Goal: Task Accomplishment & Management: Complete application form

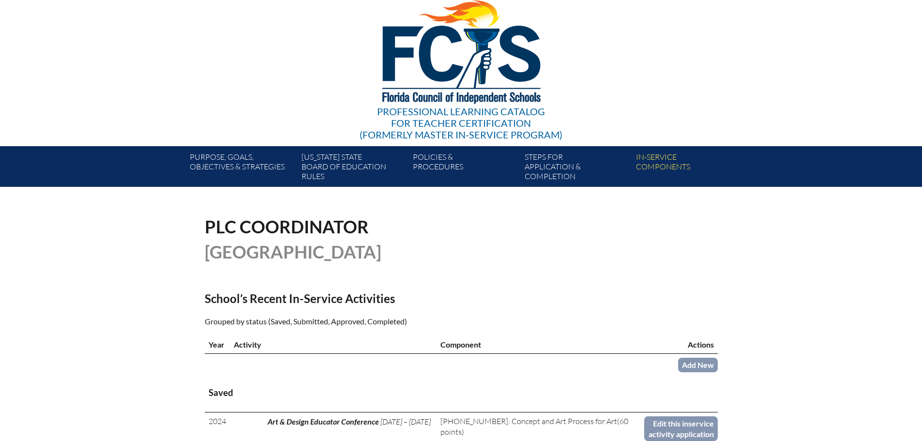
scroll to position [97, 0]
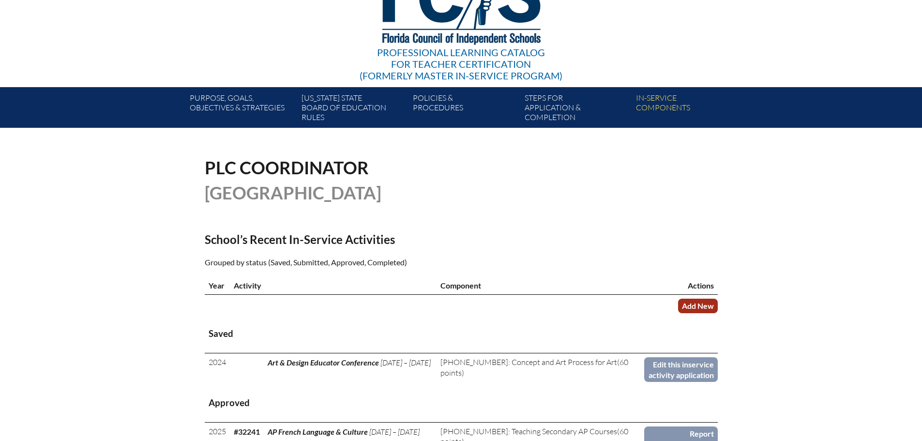
click at [691, 309] on link "Add New" at bounding box center [698, 306] width 40 height 14
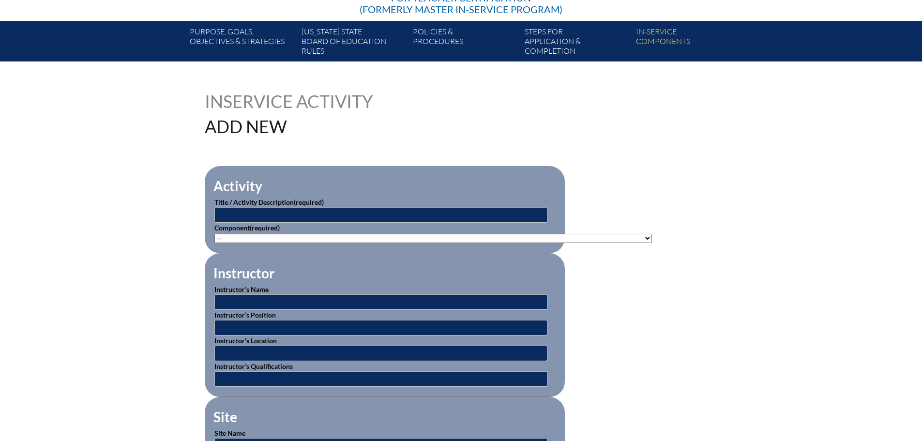
scroll to position [194, 0]
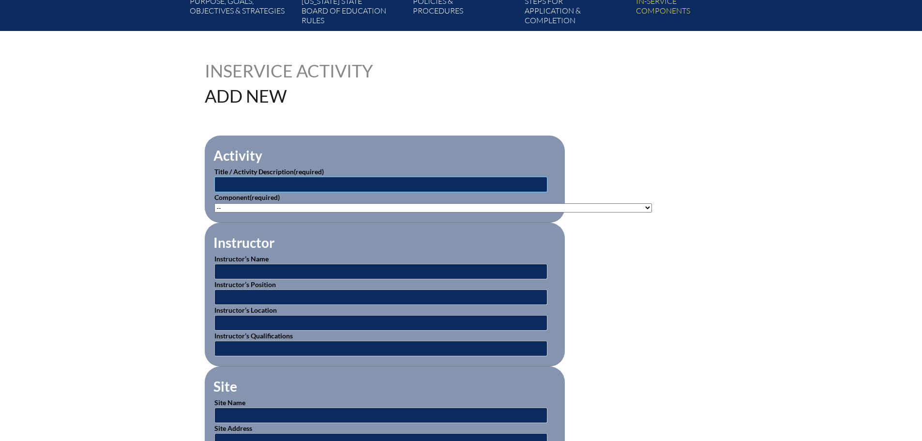
click at [272, 182] on input "text" at bounding box center [380, 184] width 333 height 15
type input "AP Summer Institute (AP Spanish & Culture)"
click at [347, 204] on select"]"] "-- 1-000-001: Appropriate Art Activities 1-000-002: Concept and Art Process for…" at bounding box center [432, 207] width 437 height 9
select select"]"] "20399"
click at [214, 203] on select"]"] "-- 1-000-001: Appropriate Art Activities 1-000-002: Concept and Art Process for…" at bounding box center [432, 207] width 437 height 9
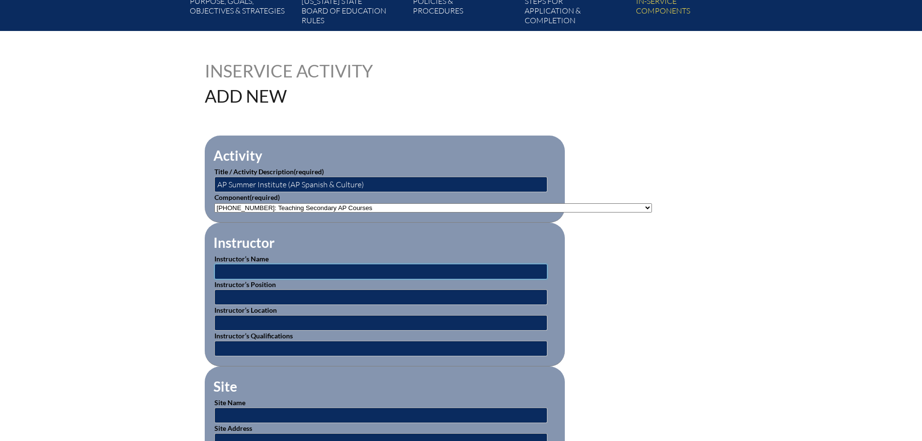
click at [351, 269] on input "text" at bounding box center [380, 271] width 333 height 15
type input "W"
type input "Unknown"
type input "Instructor"
click at [267, 317] on input "text" at bounding box center [380, 322] width 333 height 15
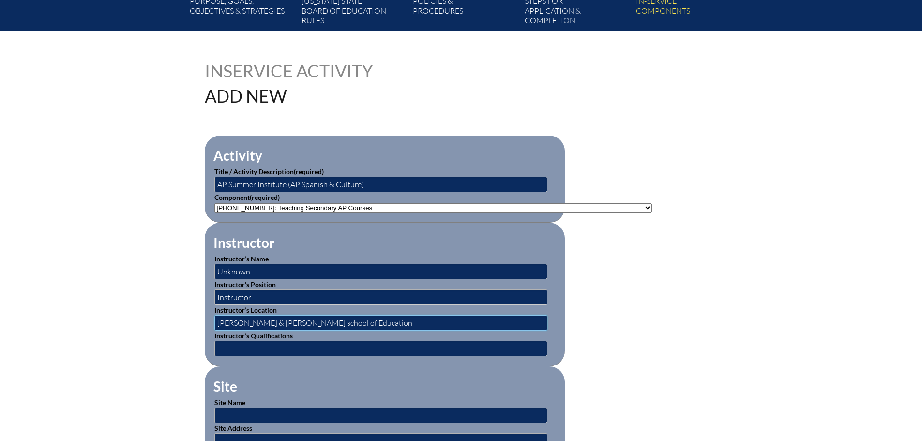
click at [272, 318] on input "William & Mary school of Education" at bounding box center [380, 322] width 333 height 15
type input "William & Mary School of Education"
click at [270, 344] on input "text" at bounding box center [380, 348] width 333 height 15
type input "Certified AP Instructors"
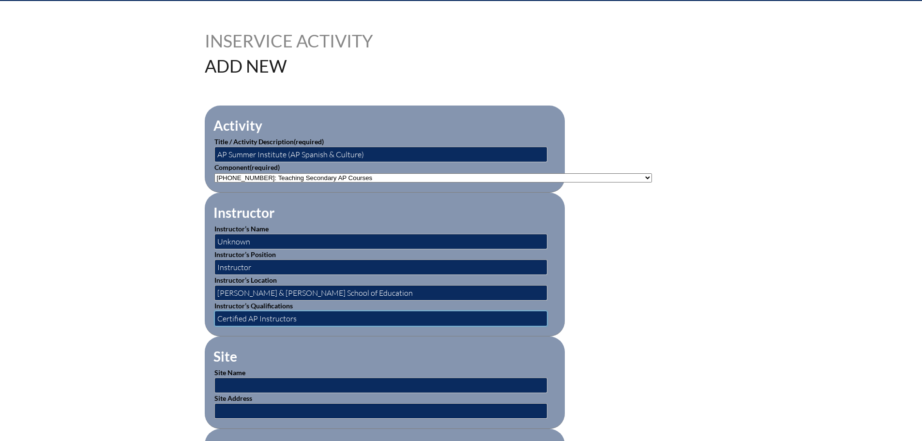
scroll to position [387, 0]
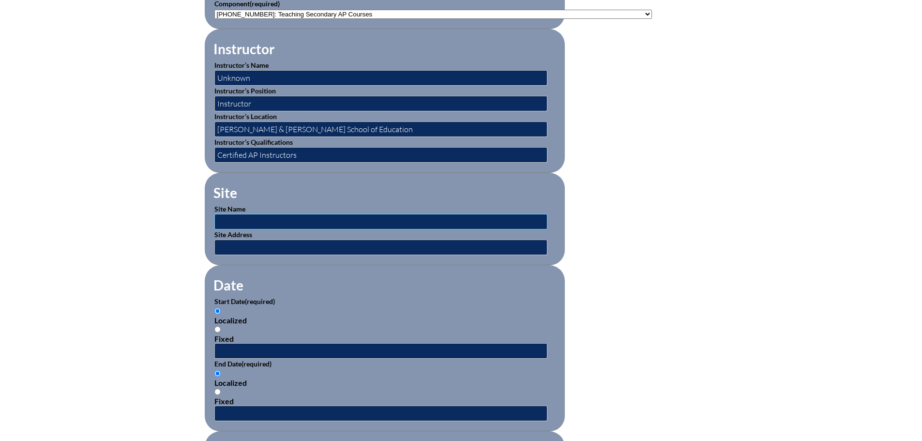
click at [302, 214] on input "text" at bounding box center [380, 221] width 333 height 15
type input "Online"
click at [289, 240] on input "text" at bounding box center [380, 247] width 333 height 15
type input "Tallahassee, FL"
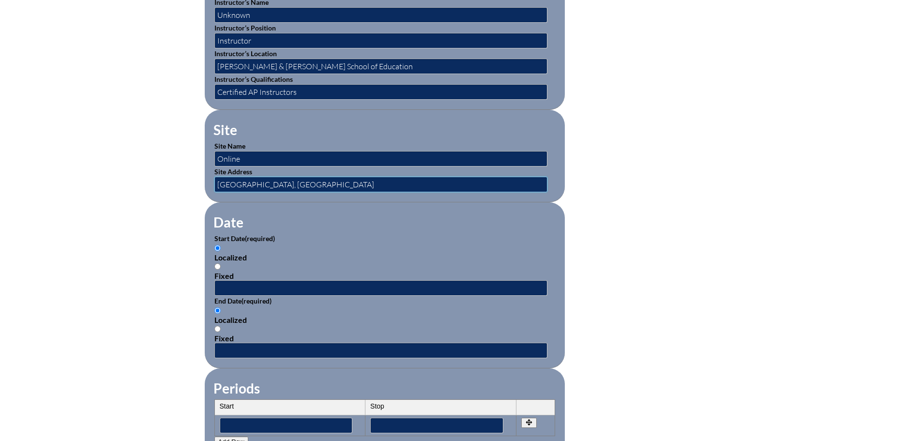
scroll to position [581, 0]
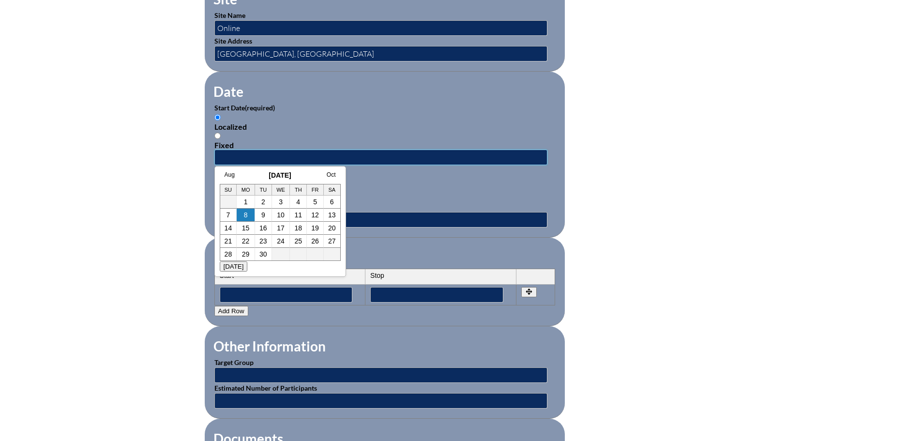
click at [280, 150] on input "text" at bounding box center [380, 157] width 333 height 15
click at [231, 174] on link "Aug" at bounding box center [230, 174] width 10 height 7
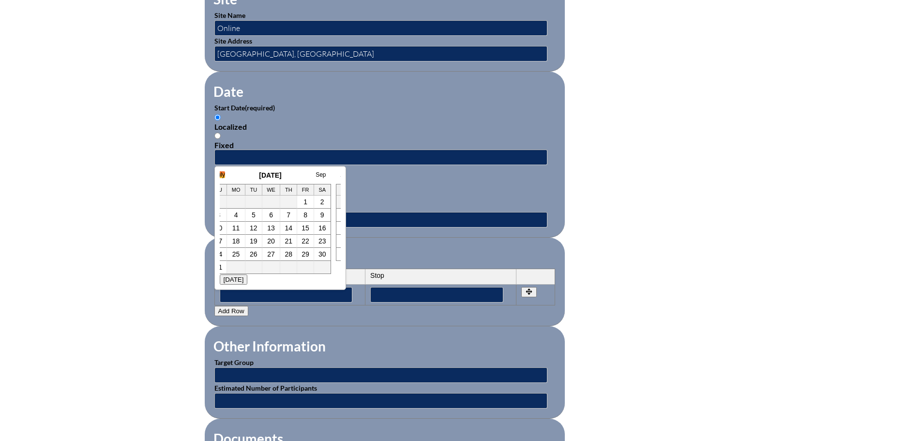
click at [224, 171] on link "July" at bounding box center [220, 174] width 10 height 7
click at [251, 218] on td "8" at bounding box center [244, 215] width 17 height 13
click at [243, 216] on link "8" at bounding box center [244, 215] width 4 height 8
type input "2025-07-08 2:41 PM"
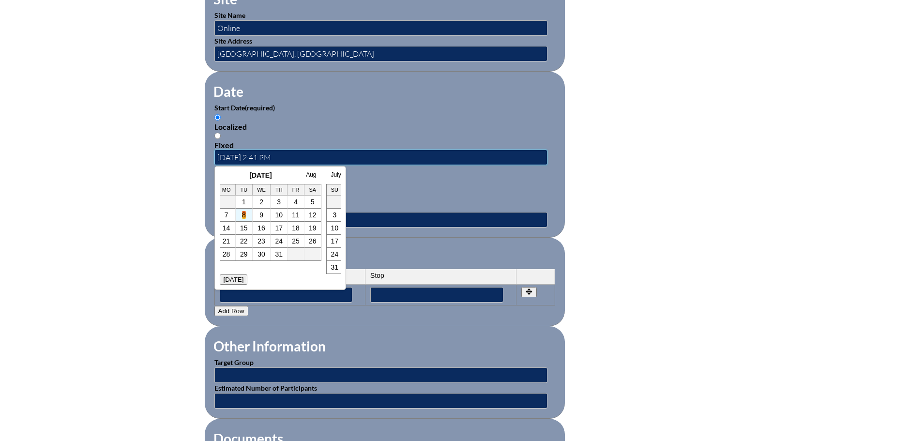
scroll to position [0, 0]
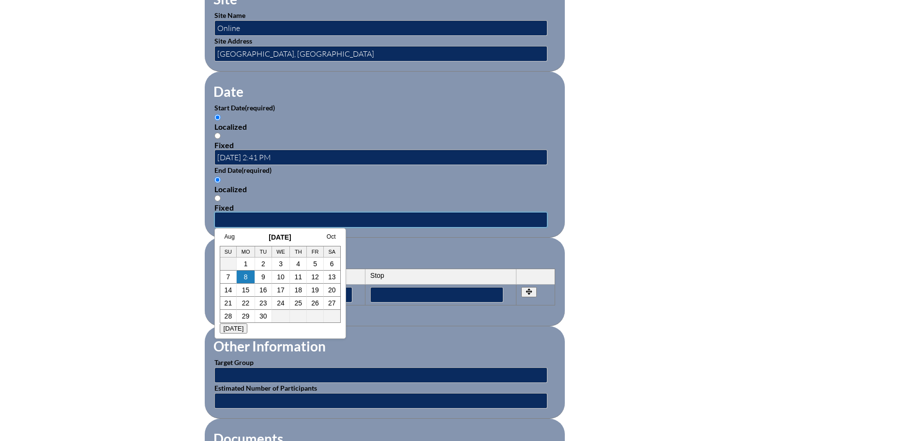
click at [243, 216] on input "text" at bounding box center [380, 219] width 333 height 15
click at [229, 237] on link "Aug" at bounding box center [230, 236] width 10 height 7
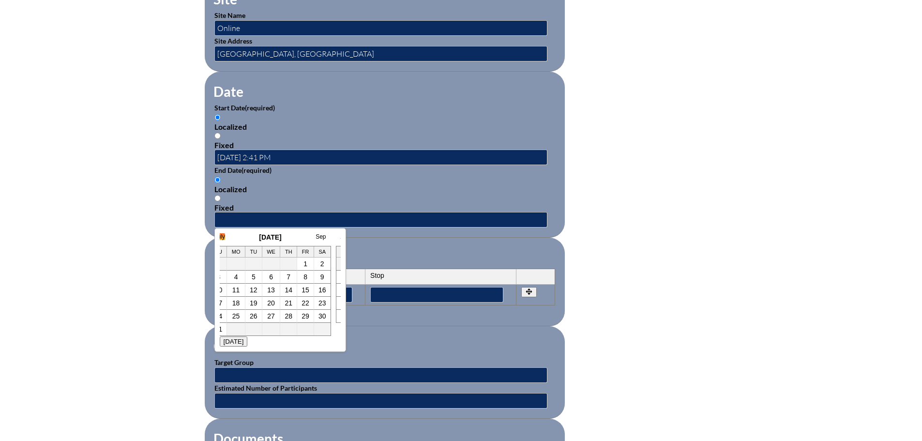
click at [221, 237] on link "July" at bounding box center [220, 236] width 10 height 7
click at [292, 278] on link "11" at bounding box center [296, 277] width 8 height 8
type input "2025-07-11 2:42 PM"
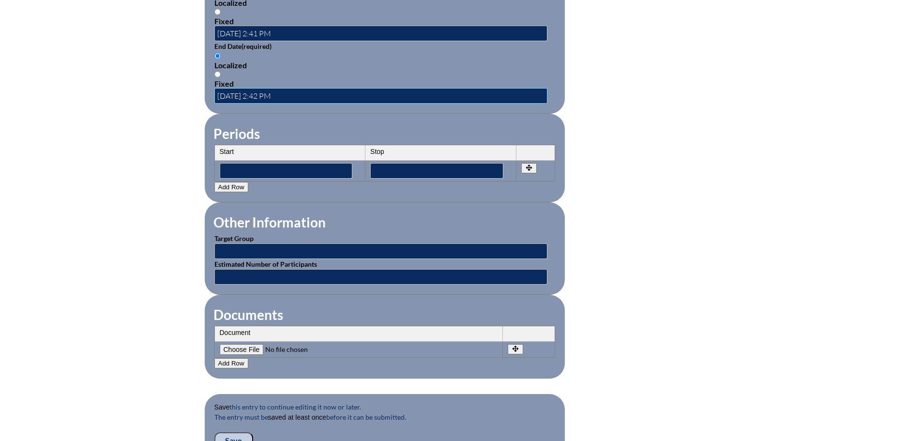
scroll to position [726, 0]
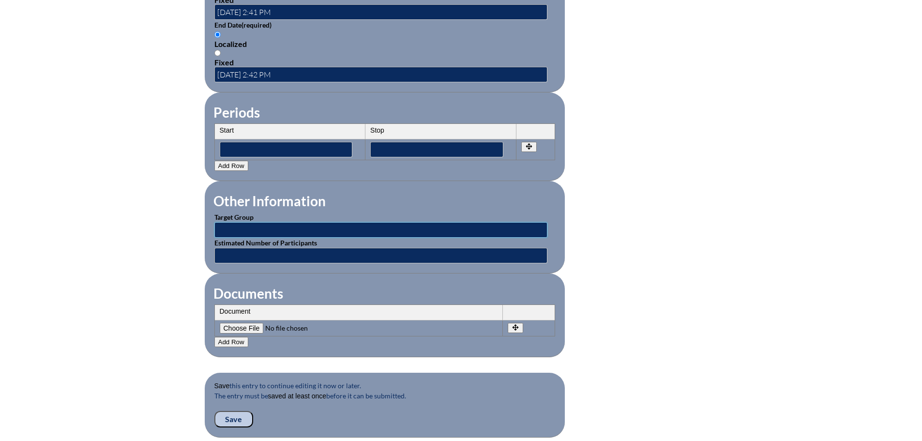
click at [317, 226] on input "text" at bounding box center [380, 229] width 333 height 15
type input "AP Teachers"
click at [313, 251] on input "text" at bounding box center [380, 255] width 333 height 15
type input "Unknown"
click at [249, 323] on input"] "file" at bounding box center [286, 328] width 132 height 11
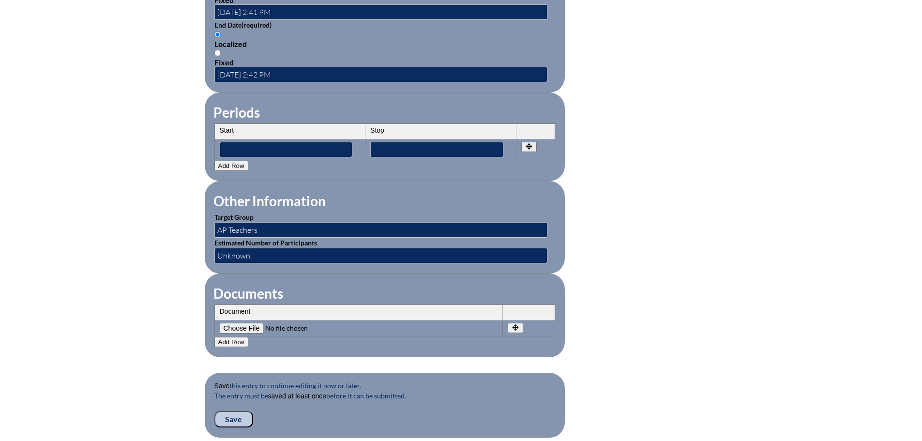
click at [243, 323] on input"] "file" at bounding box center [286, 328] width 132 height 11
type input"] "C:\fakepath\ELunsford Certificate APSI 2025 Wk2.docx"
click at [246, 414] on input "Save" at bounding box center [233, 419] width 39 height 16
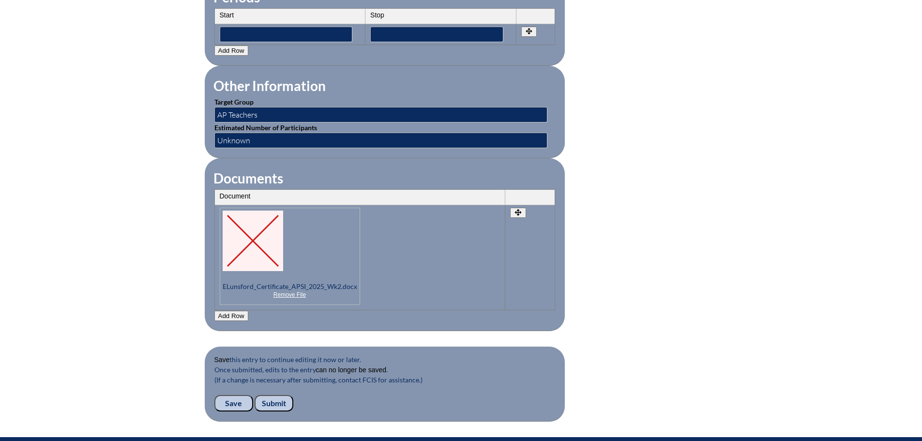
scroll to position [871, 0]
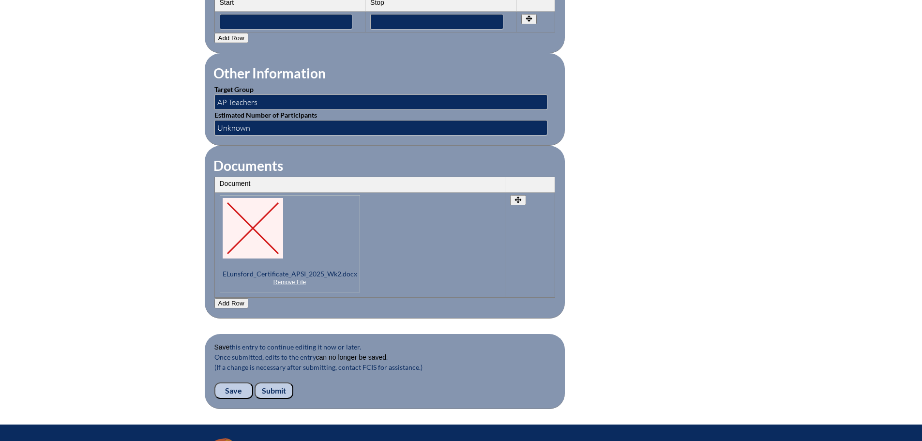
click at [264, 382] on input "Submit" at bounding box center [274, 390] width 39 height 16
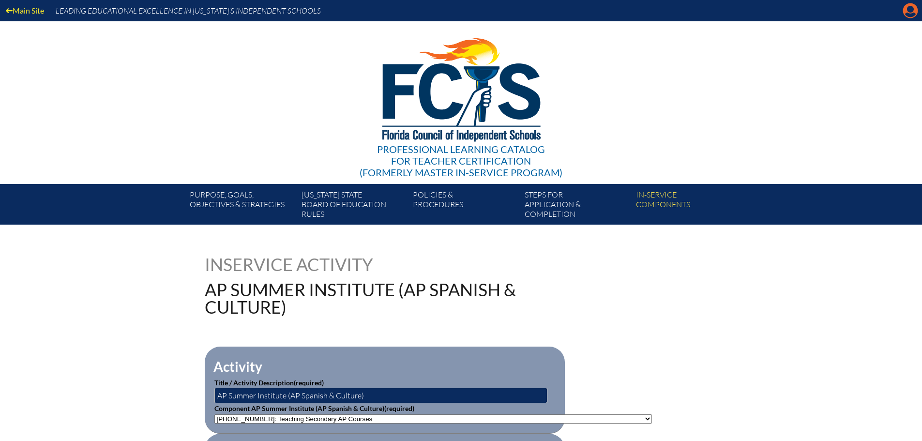
click at [908, 5] on icon at bounding box center [910, 10] width 15 height 15
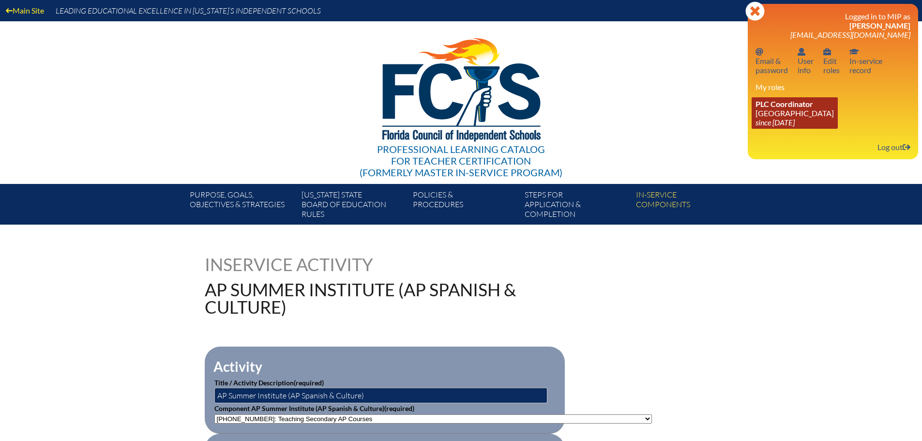
click at [794, 118] on icon "since [DATE]" at bounding box center [774, 122] width 39 height 9
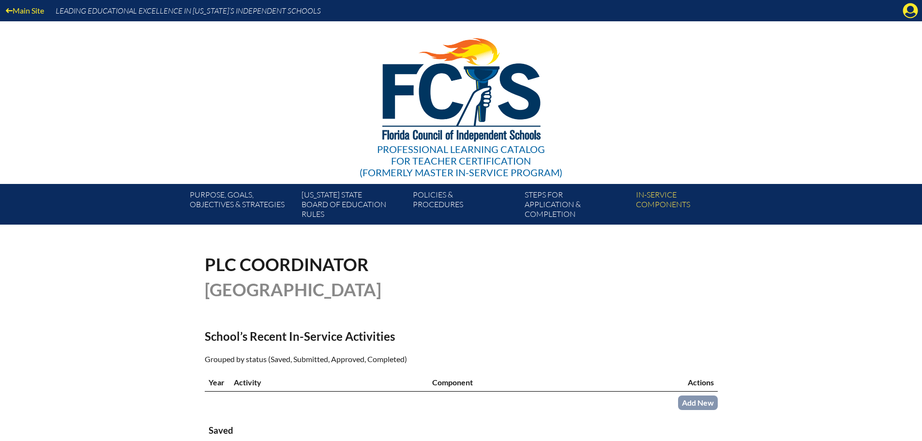
scroll to position [145, 0]
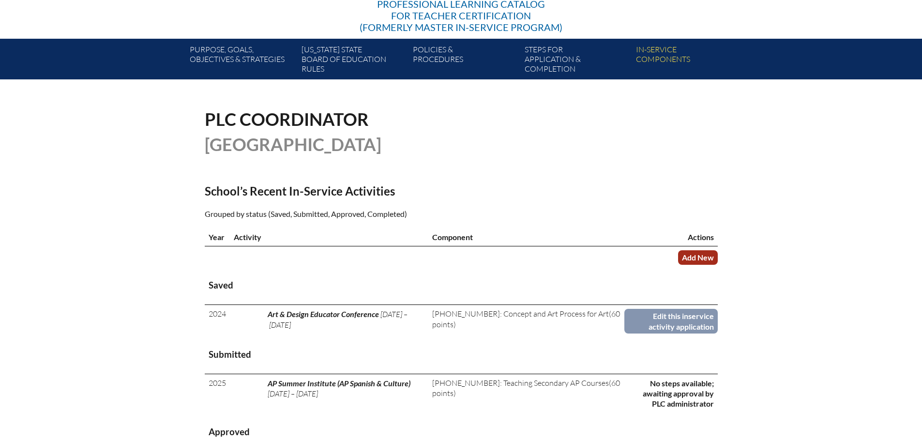
click at [693, 254] on link "Add New" at bounding box center [698, 257] width 40 height 14
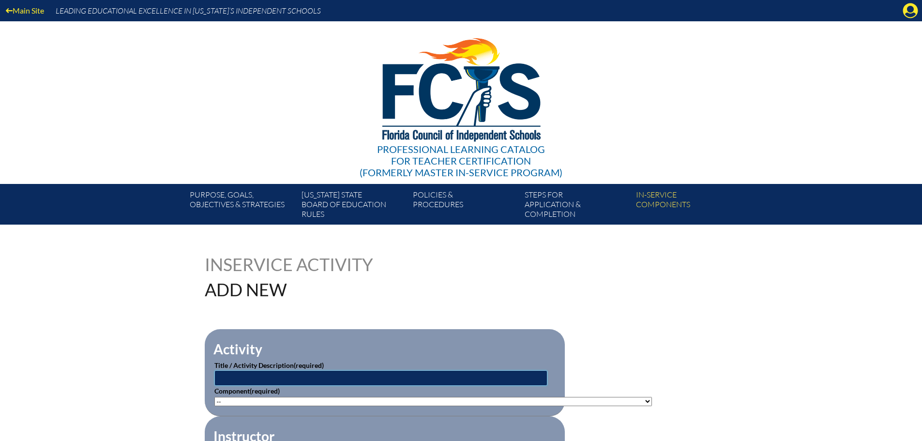
click at [311, 379] on input "text" at bounding box center [380, 377] width 333 height 15
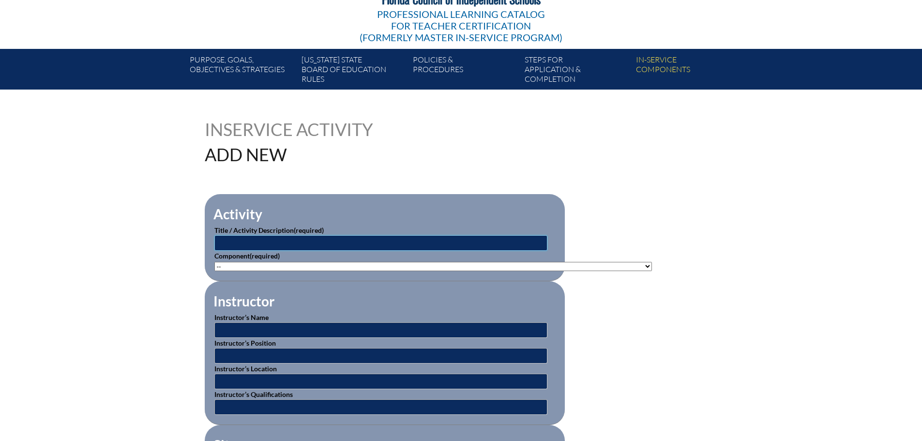
scroll to position [145, 0]
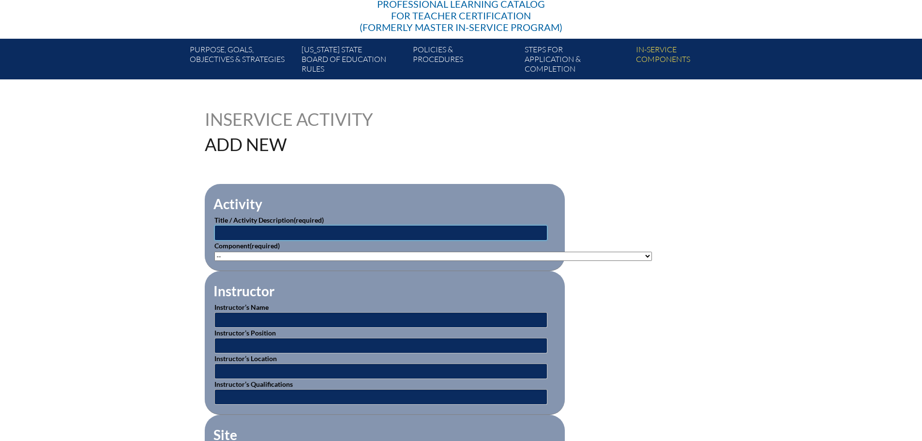
type input "R"
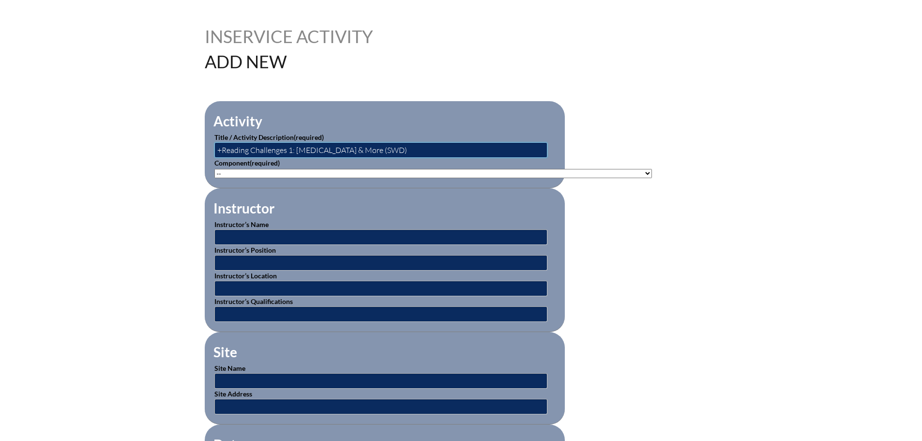
scroll to position [290, 0]
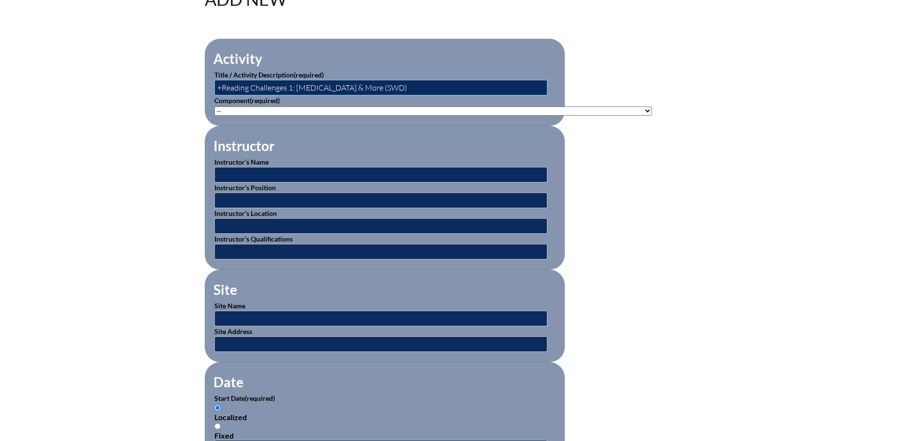
type input "+Reading Challenges 1: [MEDICAL_DATA] & More (SWD)"
click at [363, 107] on select"]"] "-- 1-000-001: Appropriate Art Activities 1-000-002: Concept and Art Process for…" at bounding box center [432, 110] width 437 height 9
select select"]"] "125926"
click at [214, 106] on select"]"] "-- 1-000-001: Appropriate Art Activities 1-000-002: Concept and Art Process for…" at bounding box center [432, 110] width 437 height 9
click at [247, 171] on input "text" at bounding box center [380, 174] width 333 height 15
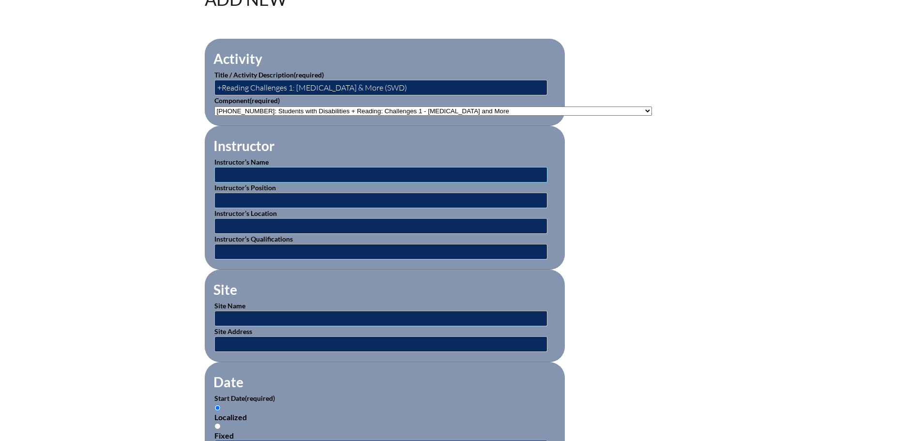
type input "Unknown"
click at [256, 199] on input "text" at bounding box center [380, 200] width 333 height 15
type input "Instructor"
click at [266, 218] on input "text" at bounding box center [380, 225] width 333 height 15
type input "B"
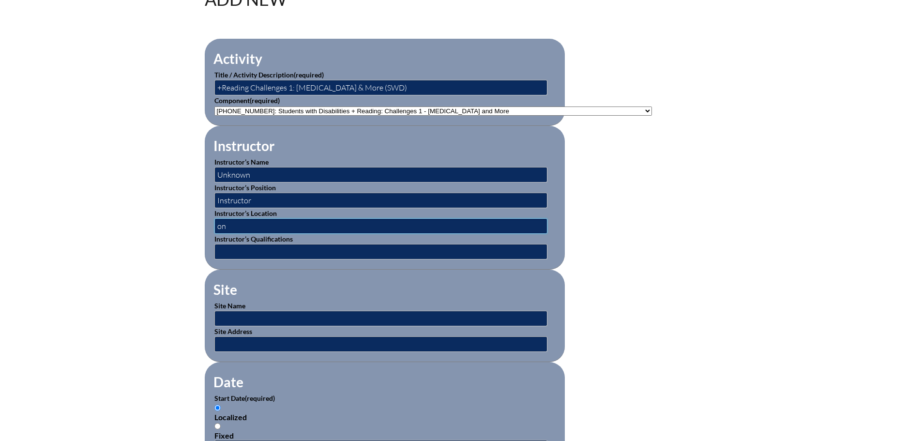
type input "Online"
click at [267, 247] on input "text" at bounding box center [380, 251] width 333 height 15
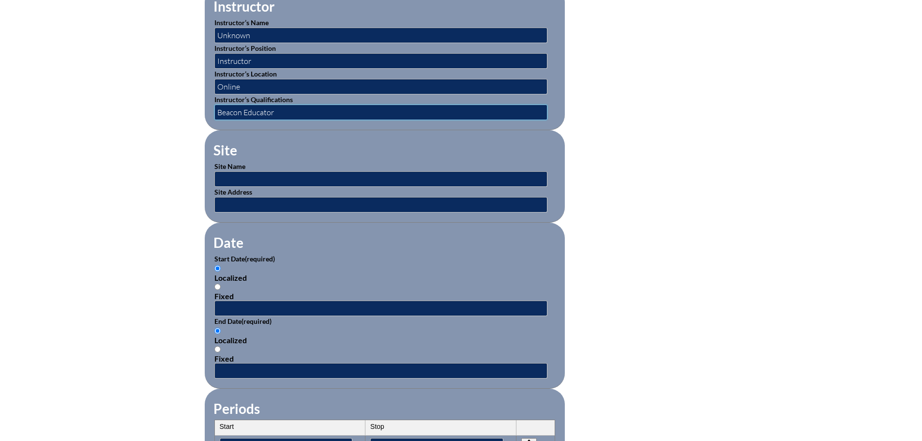
scroll to position [436, 0]
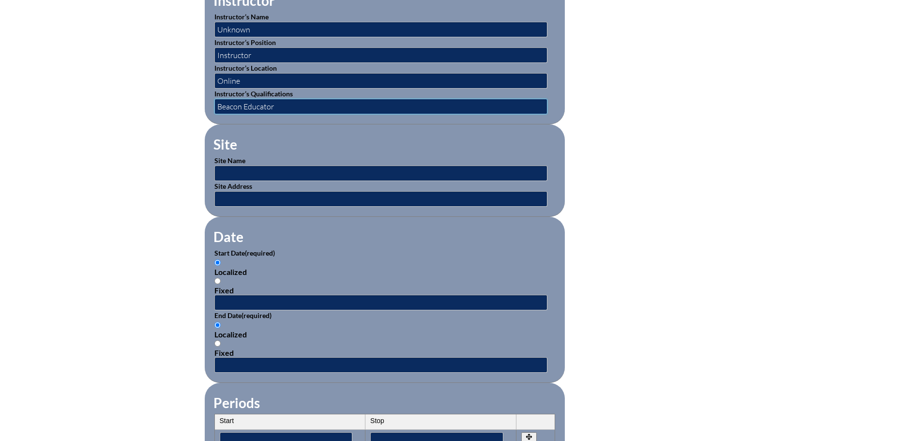
type input "Beacon Educator"
click at [301, 171] on input "text" at bounding box center [380, 173] width 333 height 15
type input "Online"
click at [295, 192] on input "text" at bounding box center [380, 198] width 333 height 15
type input "[GEOGRAPHIC_DATA], [GEOGRAPHIC_DATA]"
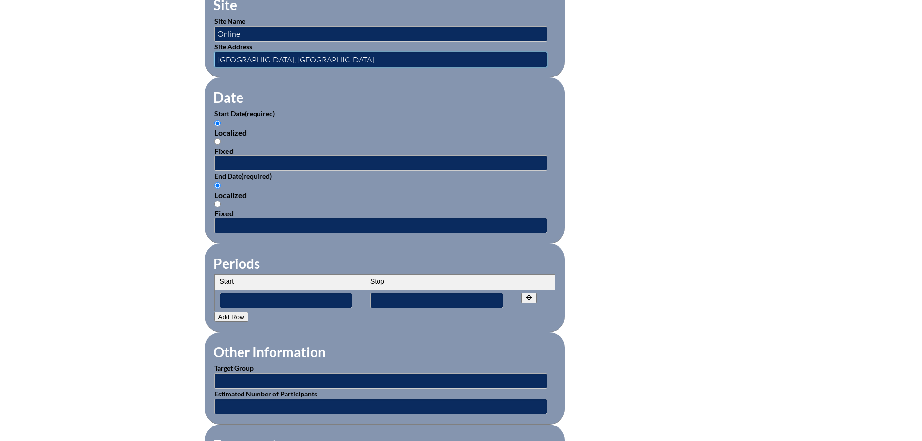
scroll to position [581, 0]
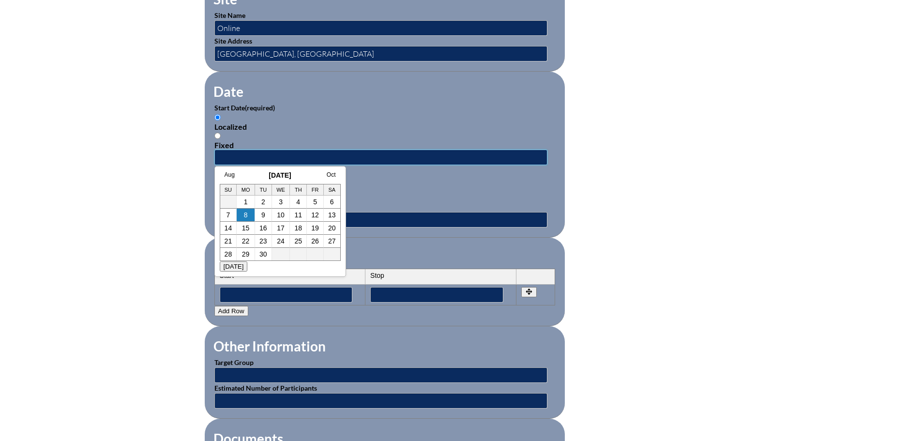
click at [283, 152] on input "text" at bounding box center [380, 157] width 333 height 15
click at [231, 178] on link "Aug" at bounding box center [230, 174] width 10 height 7
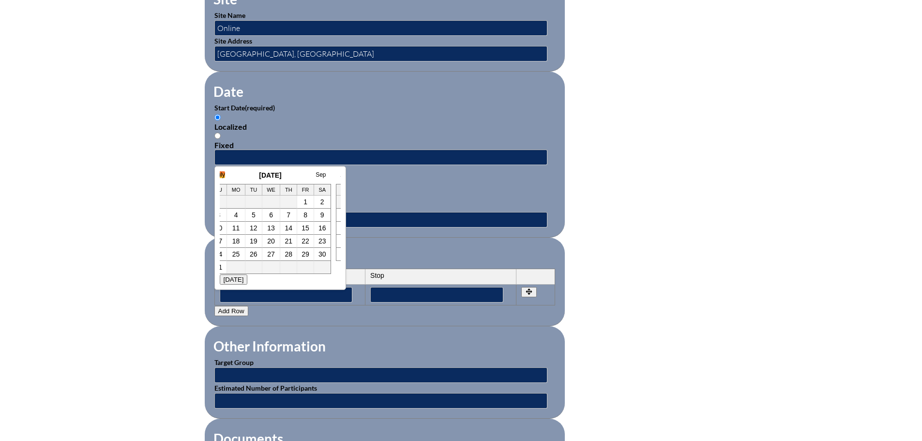
click at [224, 175] on link "July" at bounding box center [220, 174] width 10 height 7
click at [309, 216] on link "12" at bounding box center [313, 215] width 8 height 8
type input "2025-07-12 2:47 PM"
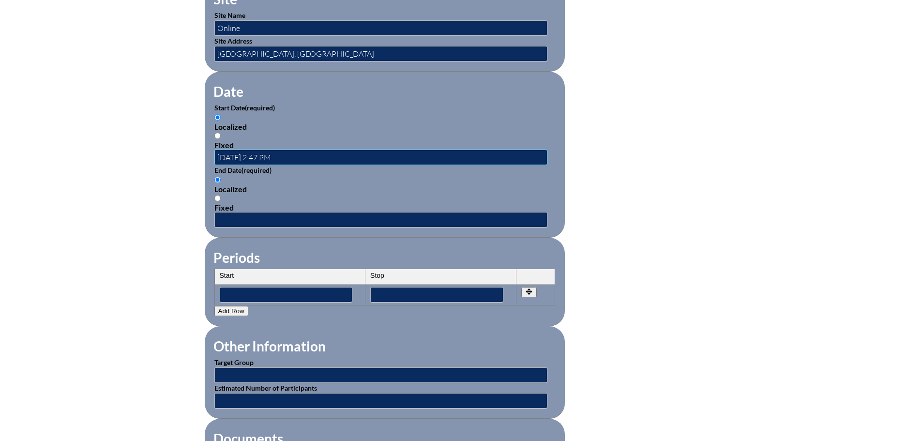
scroll to position [0, 0]
click at [312, 216] on input "text" at bounding box center [380, 219] width 333 height 15
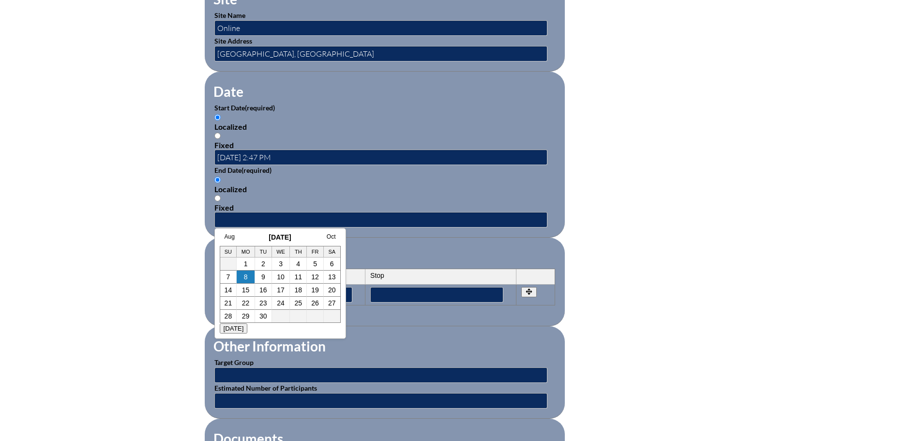
click at [235, 235] on h3 "September 2025" at bounding box center [280, 237] width 121 height 8
click at [232, 237] on link "Aug" at bounding box center [230, 236] width 10 height 7
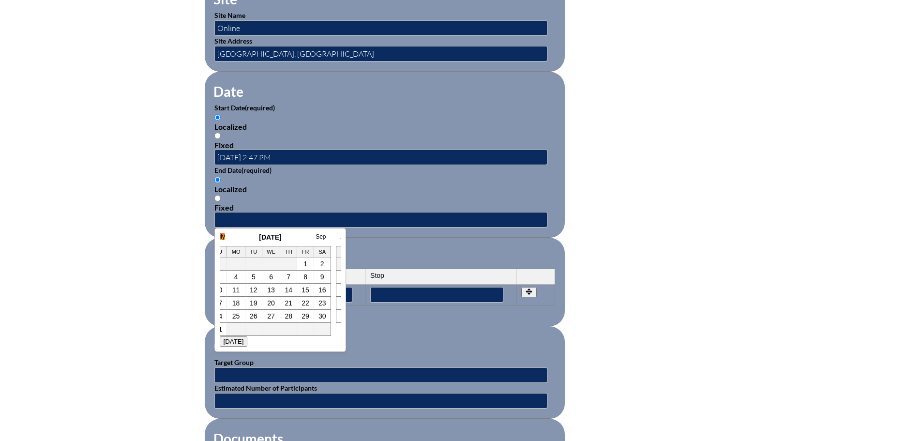
click at [225, 238] on link "July" at bounding box center [220, 236] width 10 height 7
click at [315, 277] on link "12" at bounding box center [313, 277] width 8 height 8
type input "2025-07-12 2:47 PM"
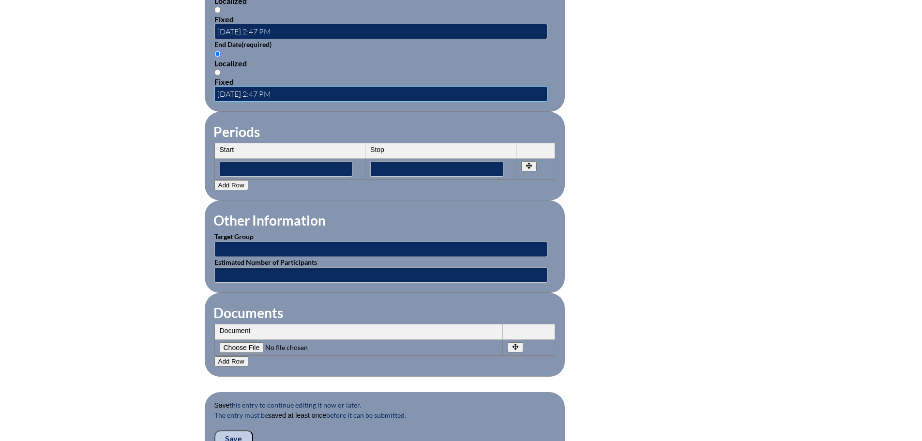
scroll to position [726, 0]
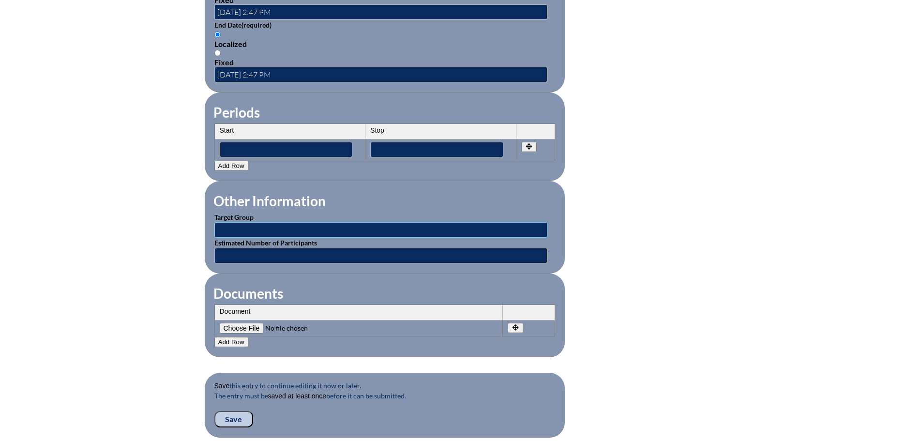
click at [293, 223] on input "text" at bounding box center [380, 229] width 333 height 15
type input "Reading and Elementary Ed Teachers"
click at [271, 249] on input "text" at bounding box center [380, 255] width 333 height 15
type input "Unknown"
click at [247, 323] on input"] "file" at bounding box center [286, 328] width 132 height 11
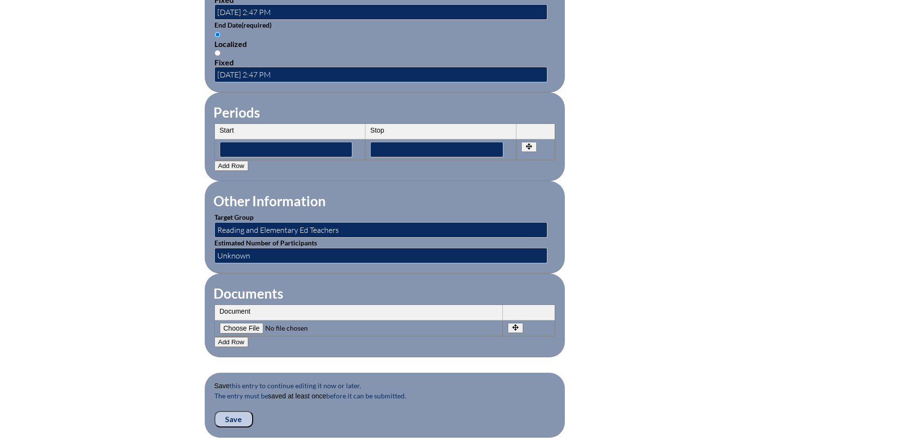
click at [242, 413] on input "Save" at bounding box center [233, 419] width 39 height 16
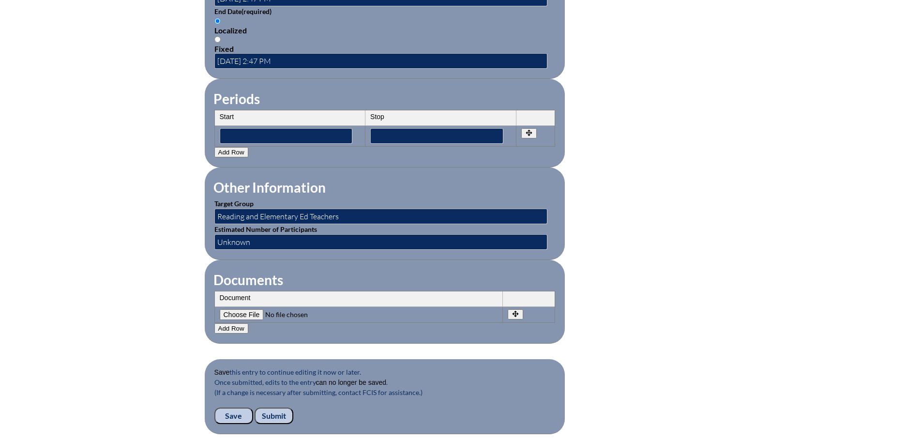
scroll to position [774, 0]
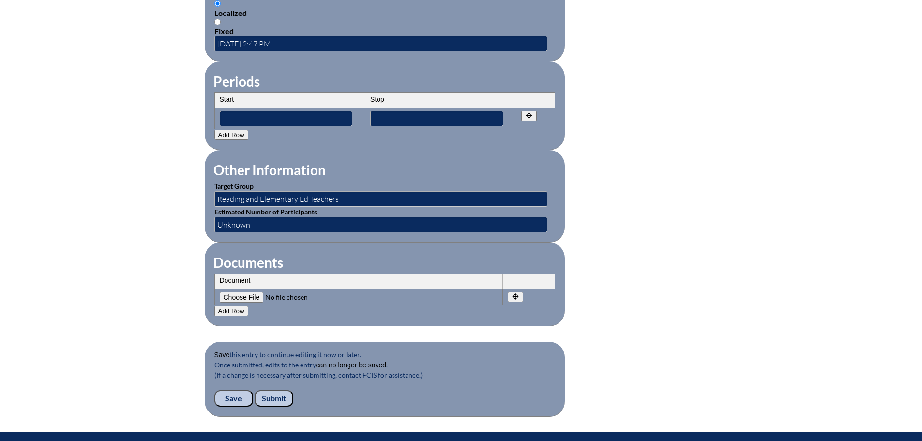
click at [274, 391] on input "Submit" at bounding box center [274, 398] width 39 height 16
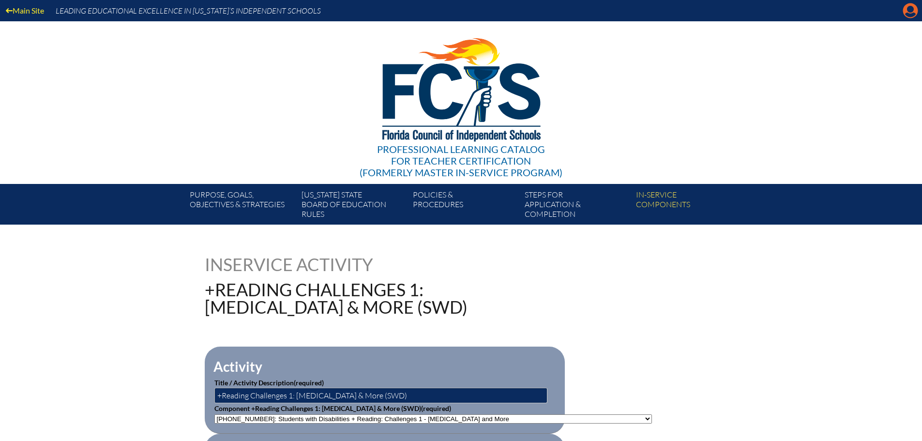
click at [907, 9] on icon "Manage account" at bounding box center [910, 10] width 15 height 15
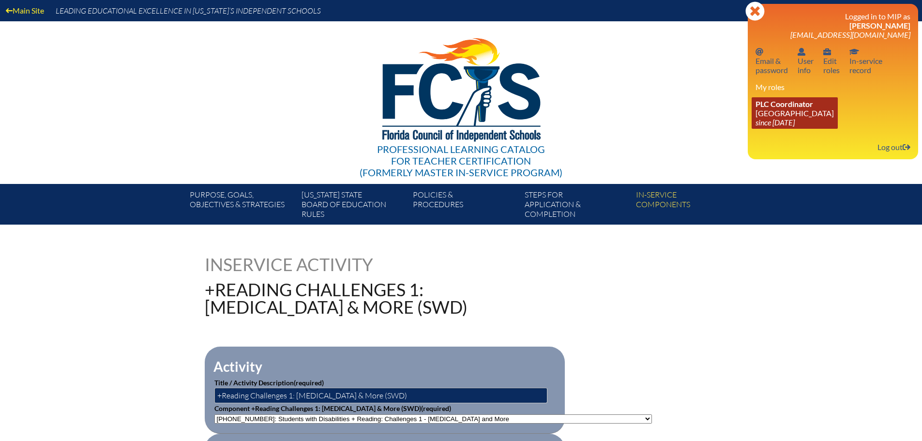
click at [774, 110] on link "PLC Coordinator [GEOGRAPHIC_DATA] since [DATE]" at bounding box center [795, 112] width 86 height 31
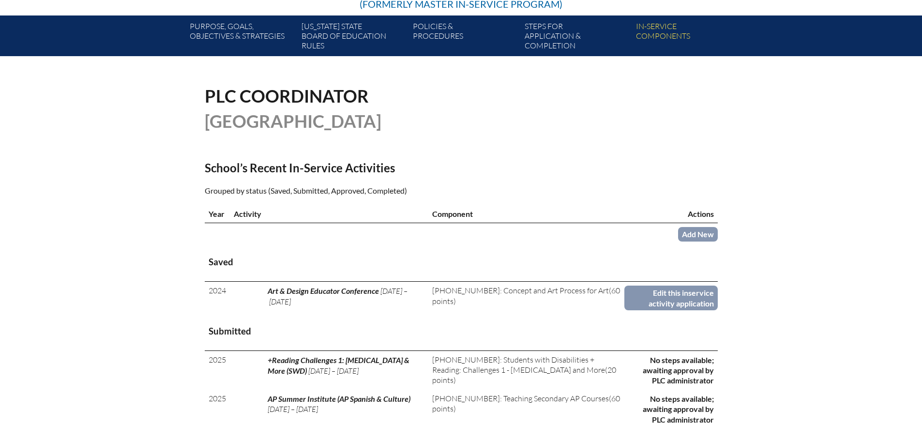
scroll to position [48, 0]
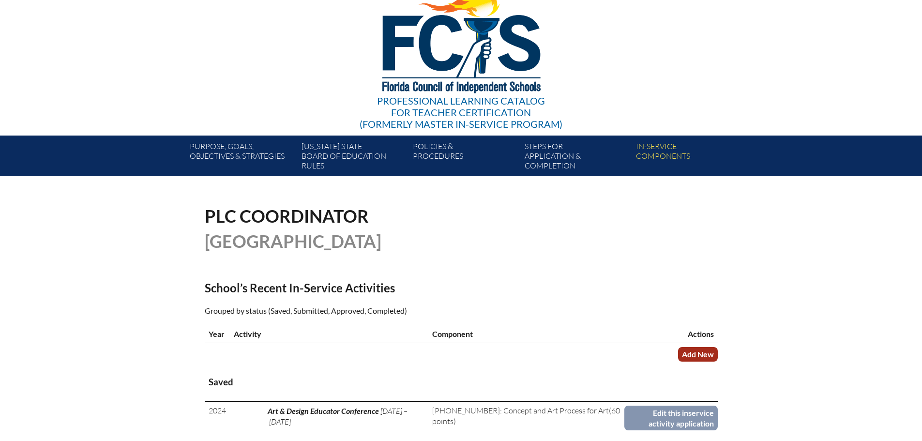
click at [706, 356] on link "Add New" at bounding box center [698, 354] width 40 height 14
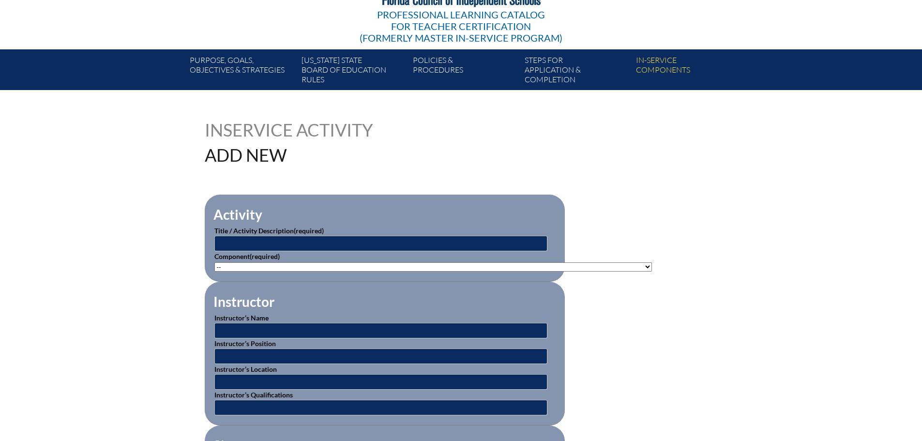
scroll to position [145, 0]
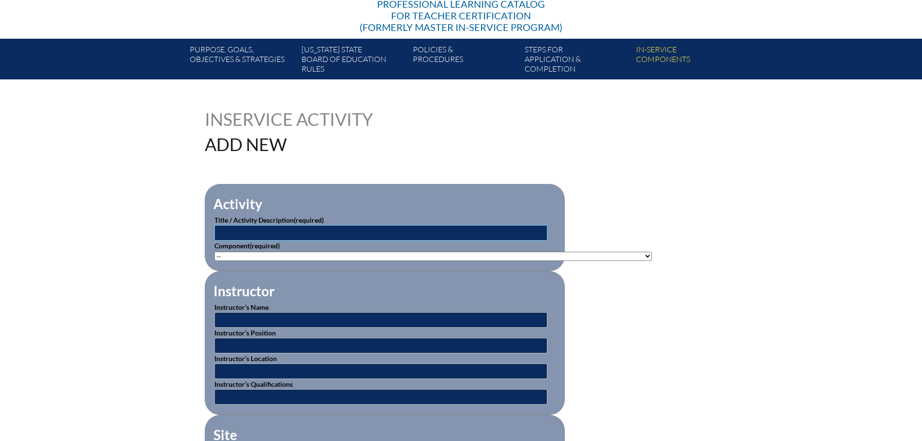
click at [345, 227] on input "text" at bounding box center [380, 232] width 333 height 15
type input "B"
type input "Choral Counting & Counting Collections by [PERSON_NAME], and [PERSON_NAME]"
click at [510, 256] on select"]"] "-- [PHONE_NUMBER]: Appropriate Art Activities [PHONE_NUMBER]: Concept and Art P…" at bounding box center [432, 256] width 437 height 9
select select"]"] "20422"
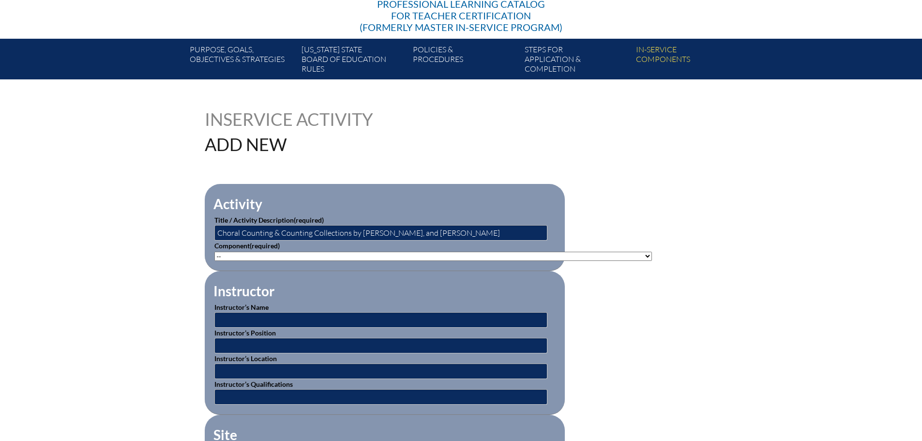
click at [214, 252] on select"]"] "-- [PHONE_NUMBER]: Appropriate Art Activities [PHONE_NUMBER]: Concept and Art P…" at bounding box center [432, 256] width 437 height 9
click at [381, 318] on input "text" at bounding box center [380, 319] width 333 height 15
type input "[PERSON_NAME]"
click at [276, 344] on input "text" at bounding box center [380, 345] width 333 height 15
type input "Mathematics Instructional Coach"
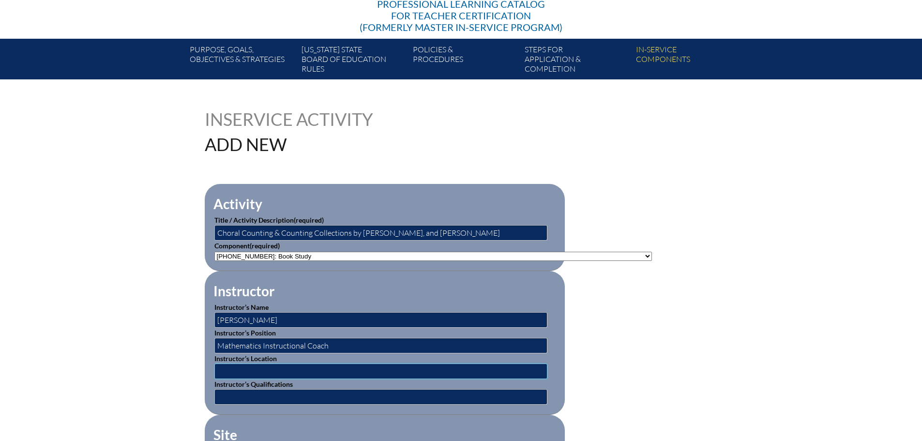
click at [286, 372] on input "text" at bounding box center [380, 370] width 333 height 15
type input "[GEOGRAPHIC_DATA]"
click at [287, 389] on input "text" at bounding box center [380, 396] width 333 height 15
type input "Maclay School Instructional Coach"
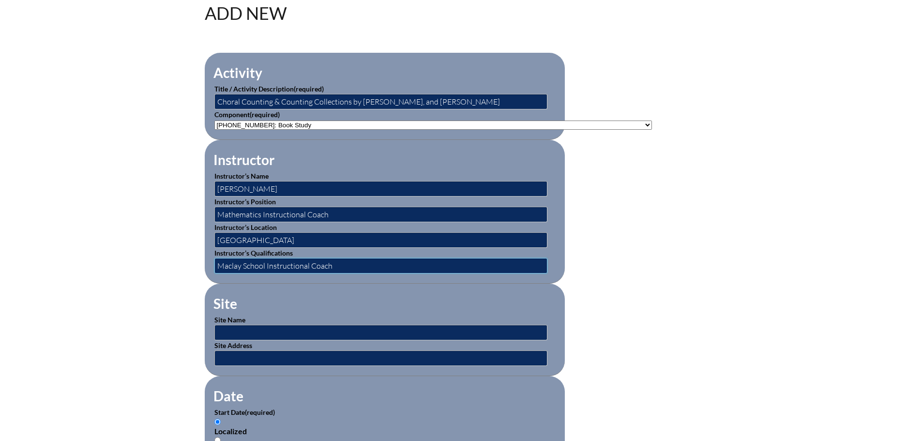
scroll to position [290, 0]
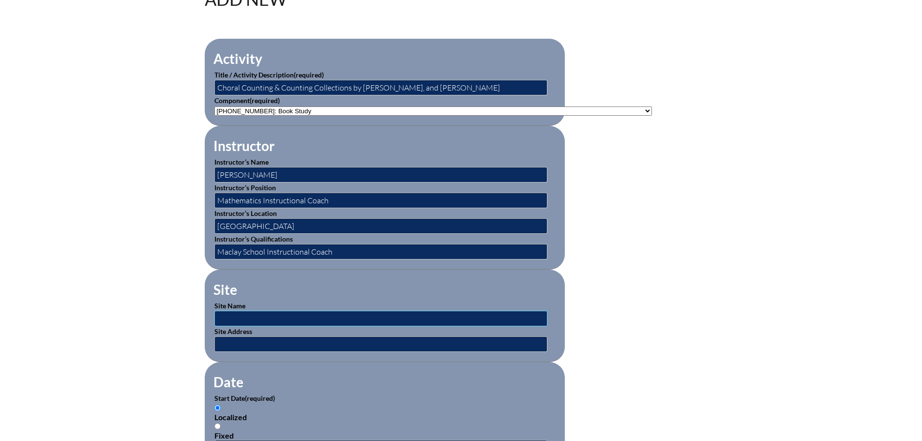
click at [332, 315] on input "text" at bounding box center [380, 318] width 333 height 15
type input "[GEOGRAPHIC_DATA]"
click at [309, 337] on input "text" at bounding box center [380, 343] width 333 height 15
type input "[GEOGRAPHIC_DATA], [GEOGRAPHIC_DATA]"
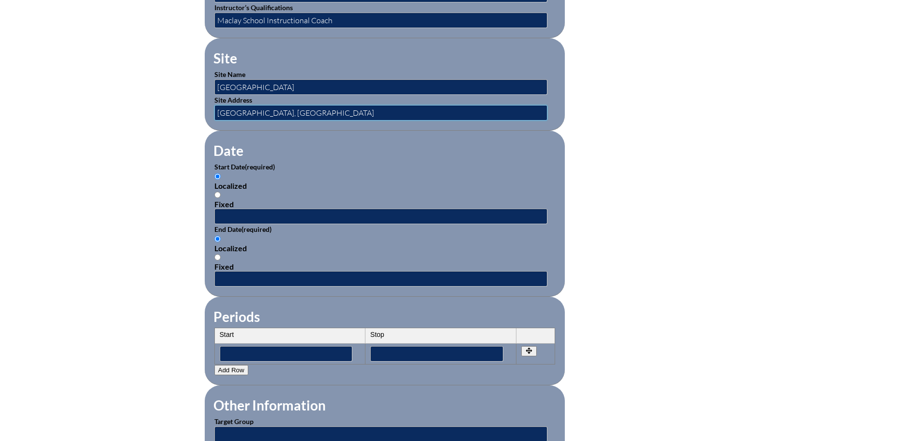
scroll to position [532, 0]
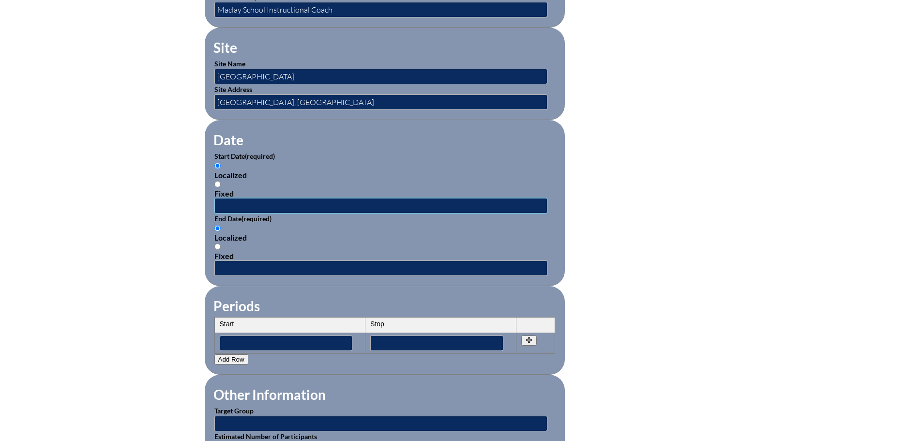
click at [281, 198] on input "text" at bounding box center [380, 205] width 333 height 15
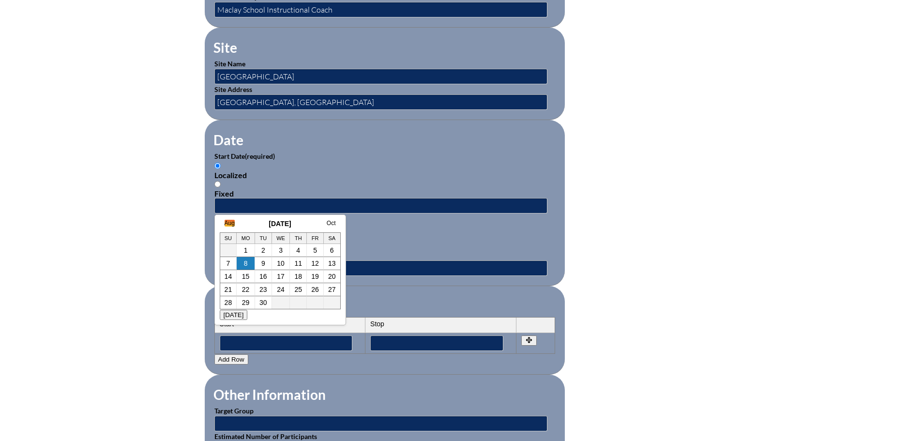
click at [232, 222] on link "Aug" at bounding box center [230, 223] width 10 height 7
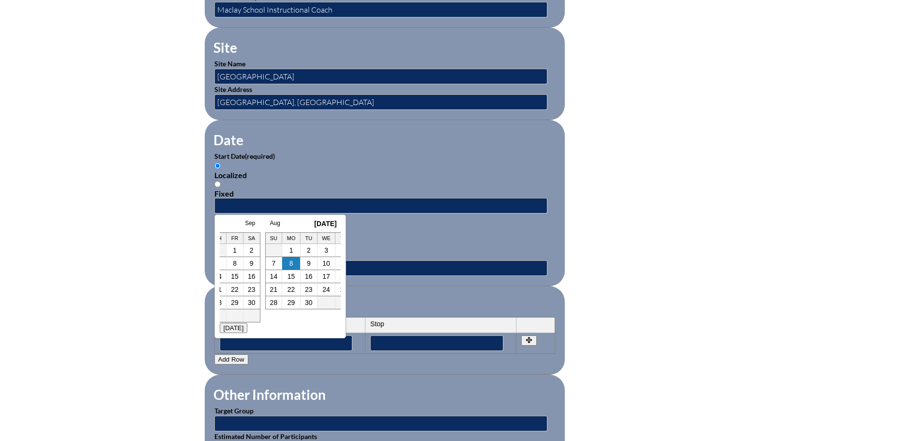
scroll to position [0, 10]
click at [223, 222] on link "July" at bounding box center [220, 223] width 10 height 7
click at [220, 222] on h3 "July 2025" at bounding box center [260, 224] width 121 height 8
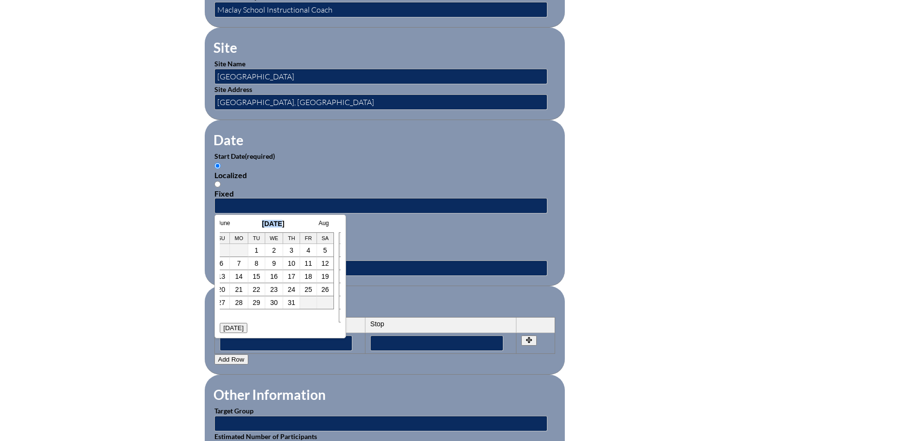
scroll to position [0, 0]
click at [228, 224] on link "June" at bounding box center [231, 223] width 13 height 7
click at [227, 251] on link "1" at bounding box center [228, 250] width 4 height 8
type input "2025-06-01 2:59 PM"
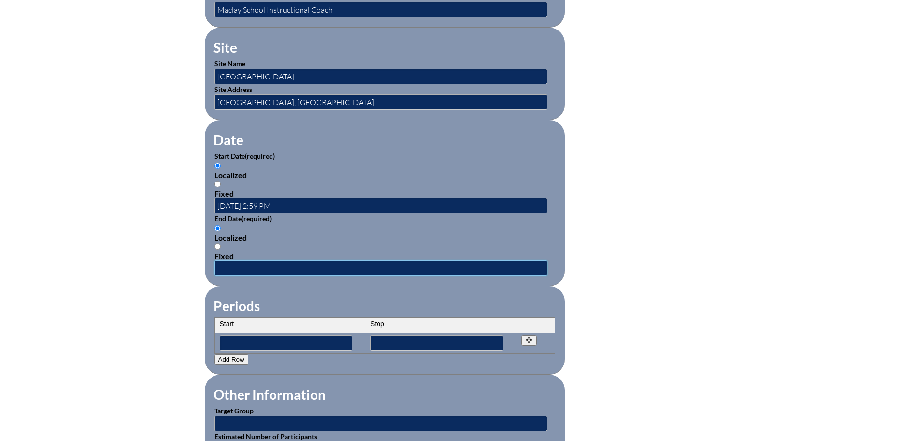
click at [275, 264] on input "text" at bounding box center [380, 267] width 333 height 15
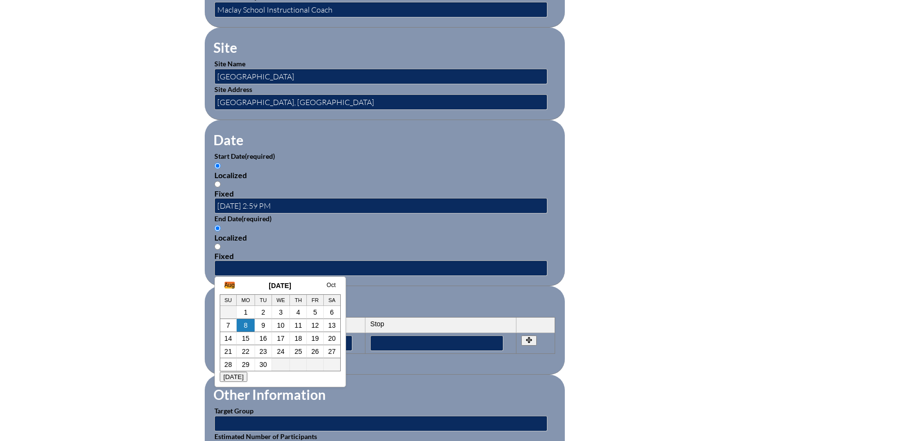
click at [228, 284] on link "Aug" at bounding box center [230, 285] width 10 height 7
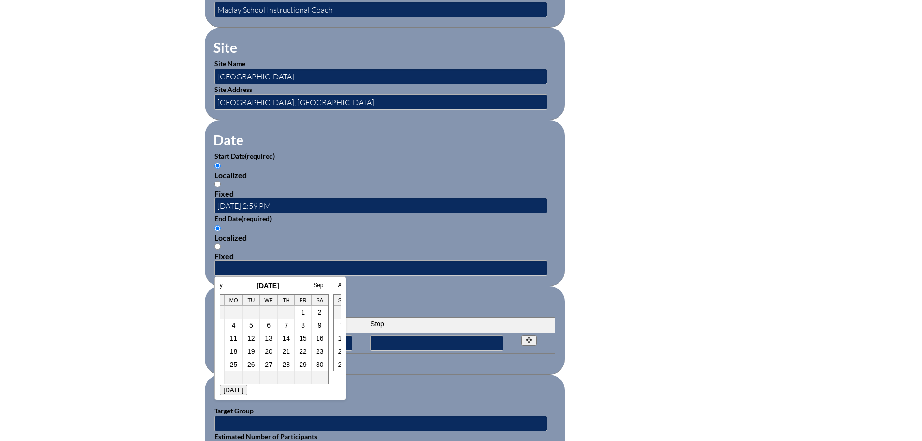
scroll to position [0, 10]
click at [222, 283] on link "July" at bounding box center [220, 285] width 10 height 7
click at [279, 365] on link "31" at bounding box center [279, 365] width 8 height 8
type input "2025-07-31 2:59 PM"
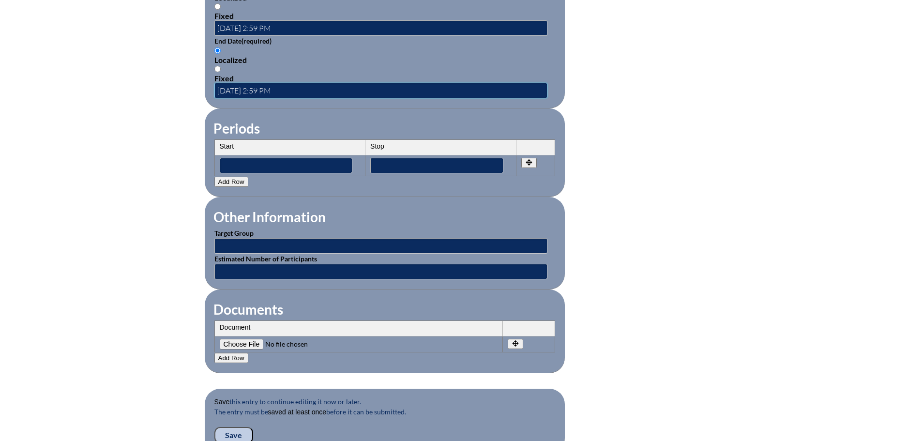
scroll to position [726, 0]
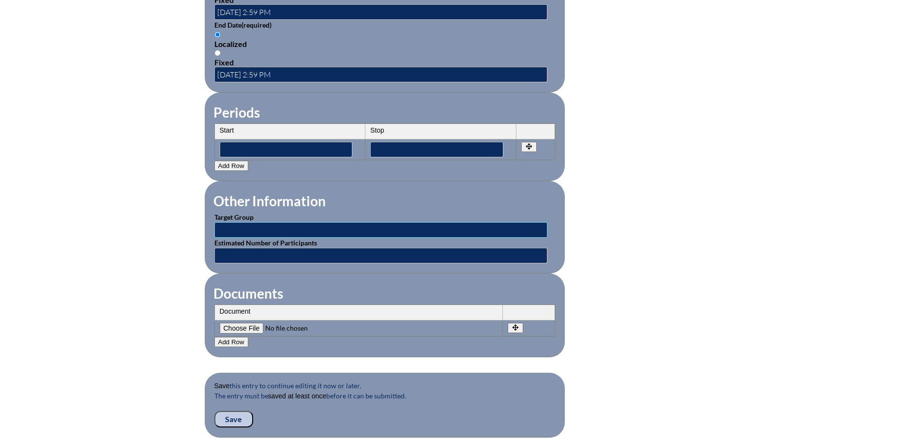
click at [300, 224] on input "text" at bounding box center [380, 229] width 333 height 15
click at [229, 222] on input "K-8 Math Teachers" at bounding box center [380, 229] width 333 height 15
type input "K-5 Math Teachers"
click at [259, 248] on input "text" at bounding box center [380, 255] width 333 height 15
type input "10"
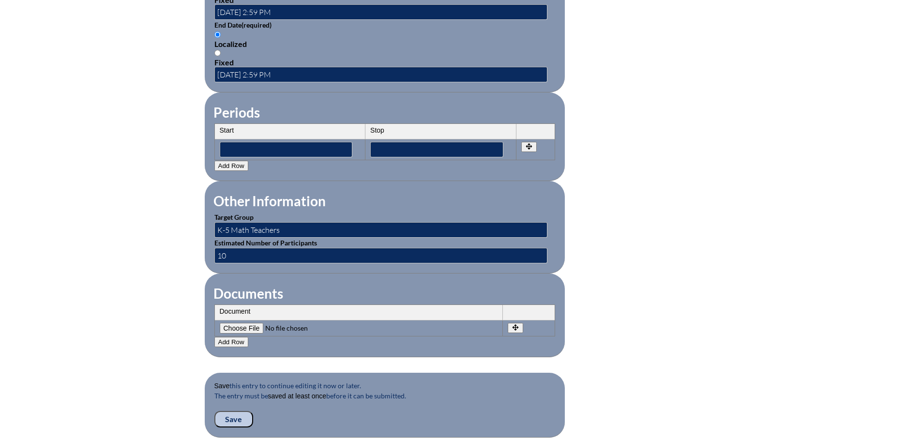
click at [256, 323] on input"] "file" at bounding box center [286, 328] width 132 height 11
type input"] "C:\fakepath\Summer Math Book Study.docx"
click at [230, 411] on input "Save" at bounding box center [233, 419] width 39 height 16
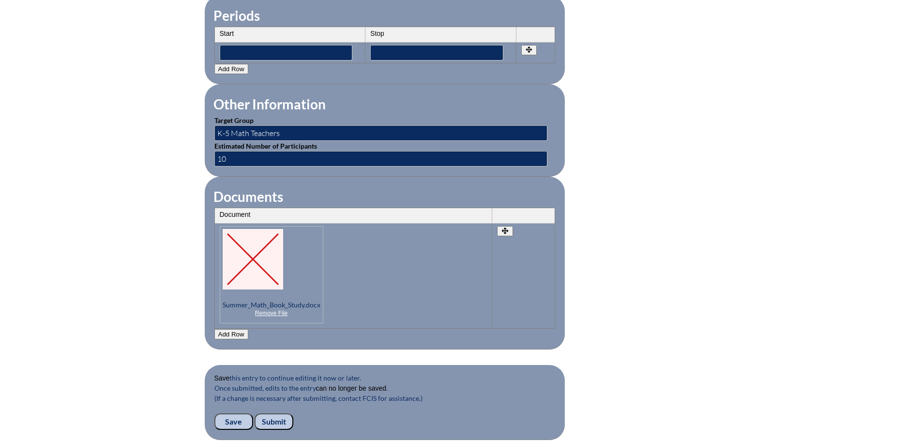
scroll to position [871, 0]
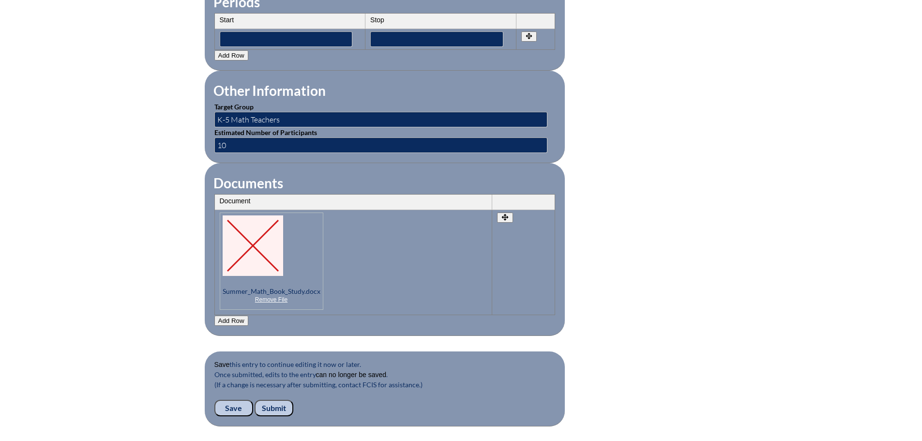
click at [281, 403] on input "Submit" at bounding box center [274, 408] width 39 height 16
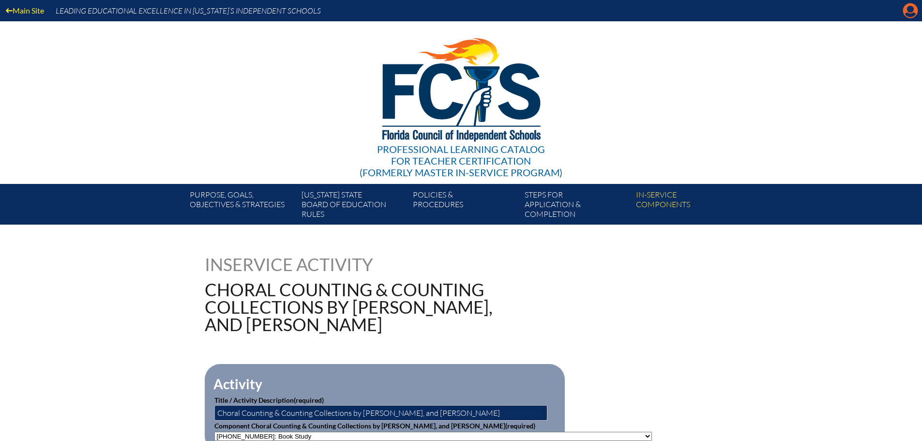
click at [904, 14] on icon at bounding box center [910, 10] width 15 height 15
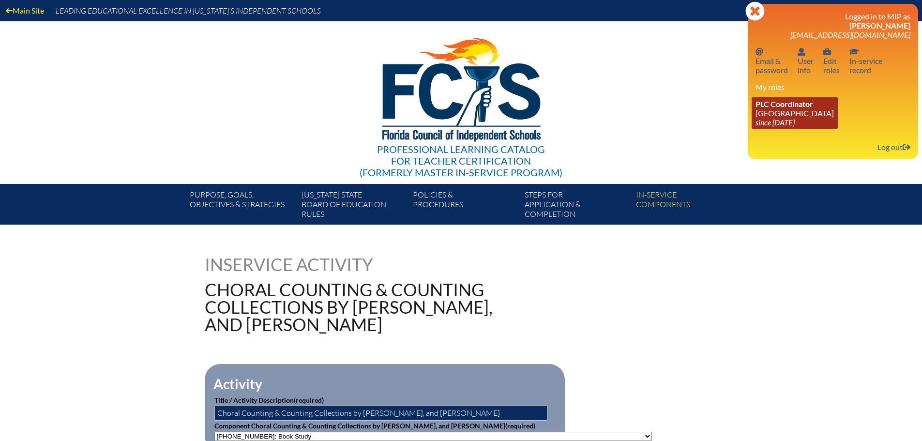
click at [779, 112] on link "PLC Coordinator [GEOGRAPHIC_DATA] since [DATE]" at bounding box center [795, 112] width 86 height 31
